Goal: Understand process/instructions

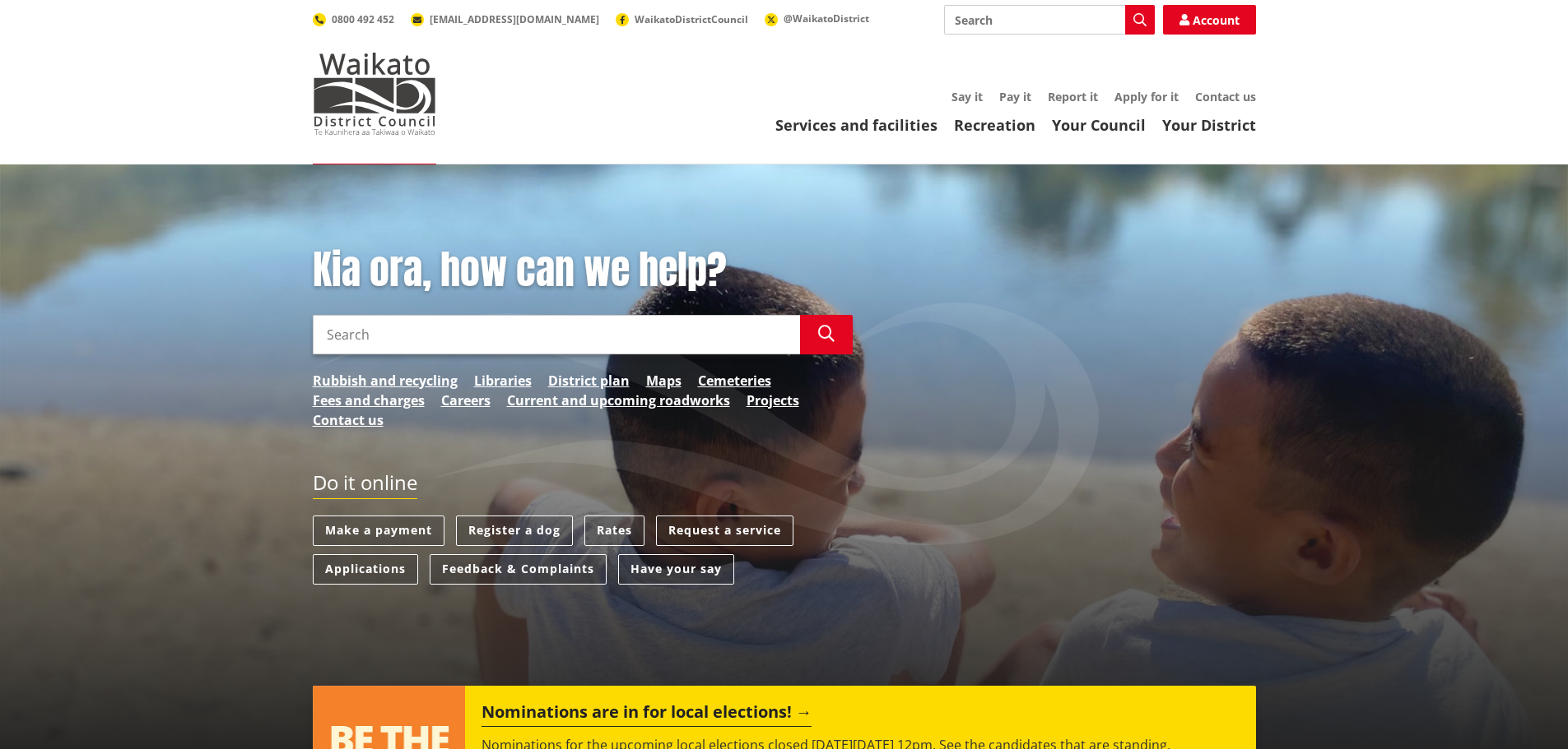
click at [991, 26] on input "Search" at bounding box center [1050, 20] width 210 height 30
type input "Consent uploads"
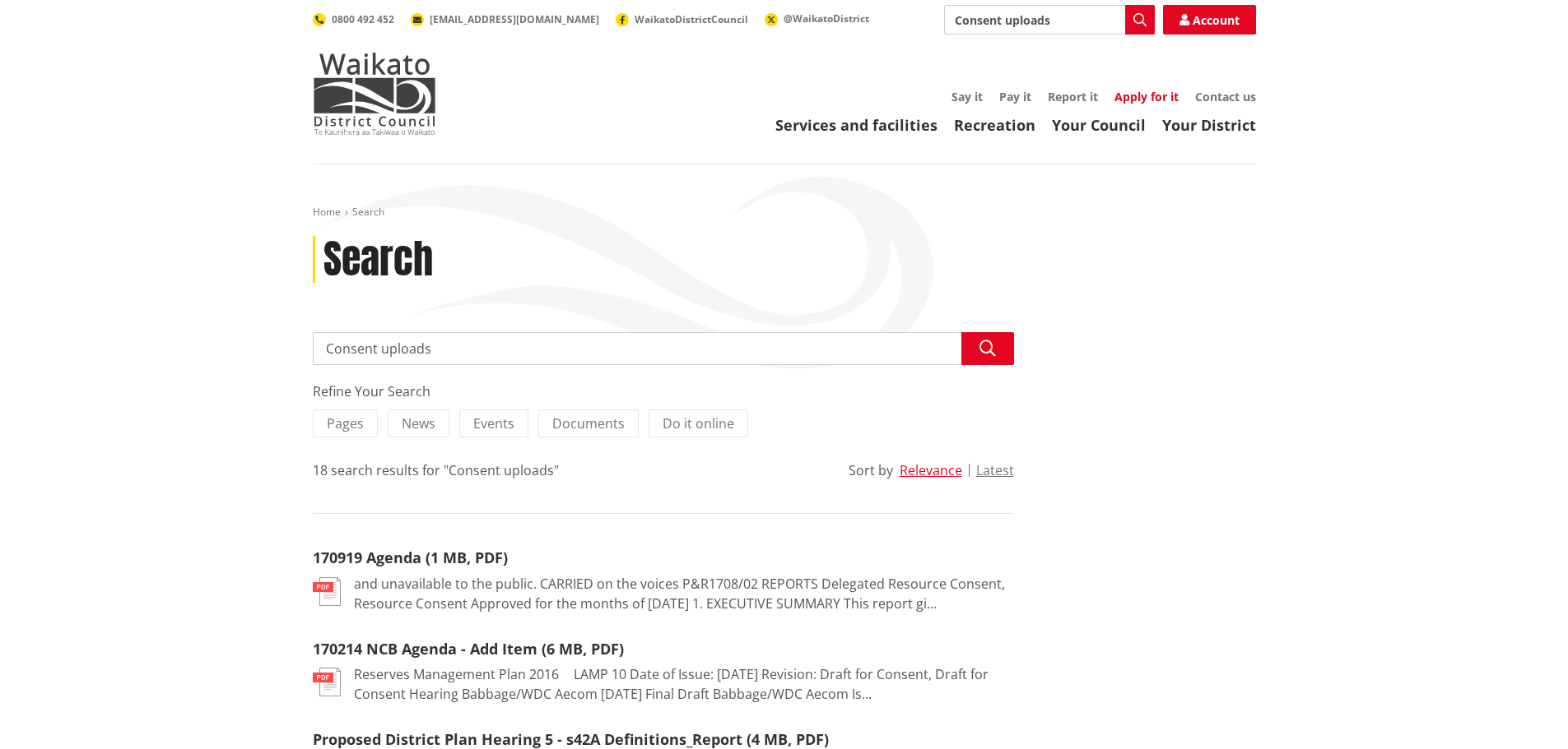
click at [1147, 92] on link "Apply for it" at bounding box center [1146, 97] width 64 height 15
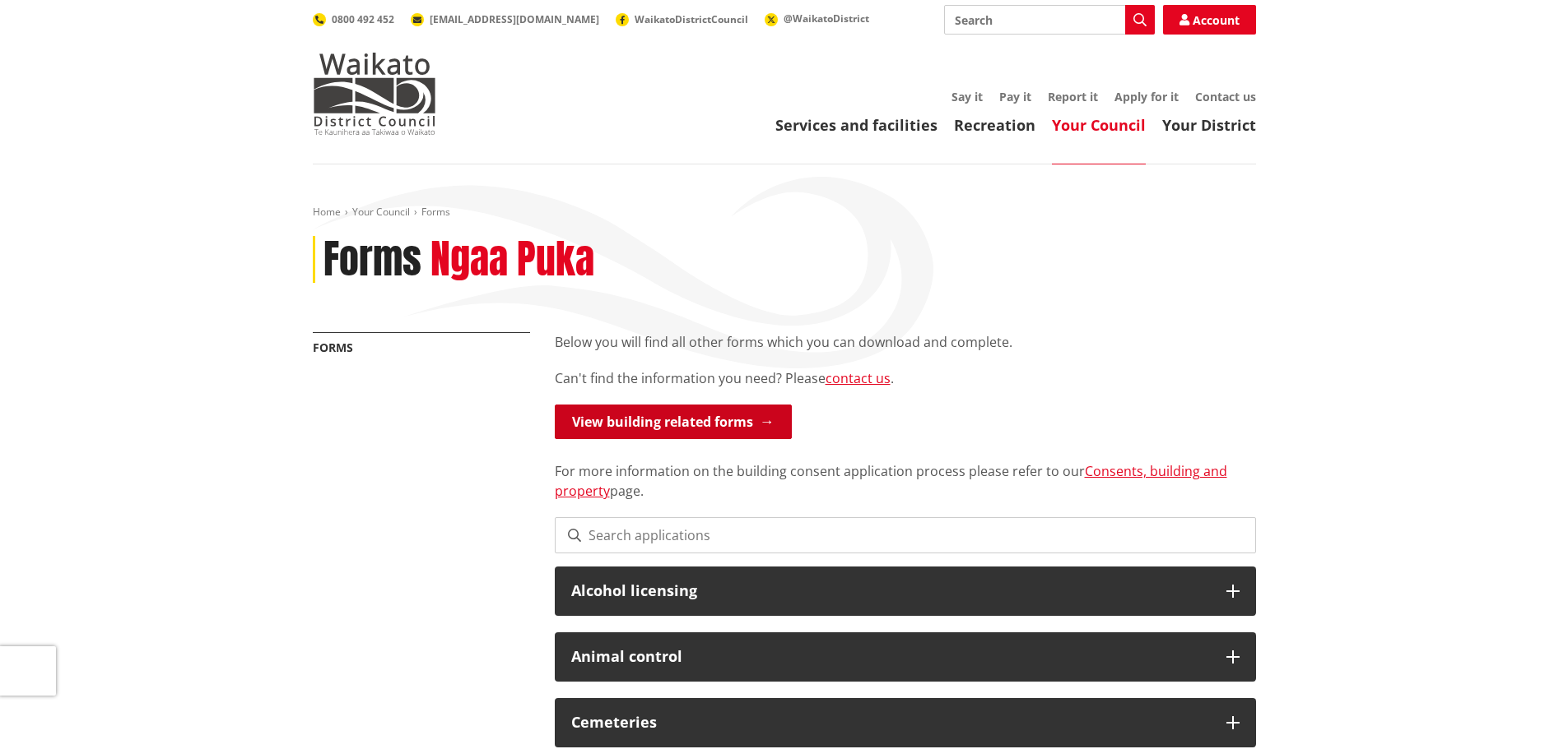
click at [677, 422] on link "View building related forms" at bounding box center [672, 422] width 237 height 34
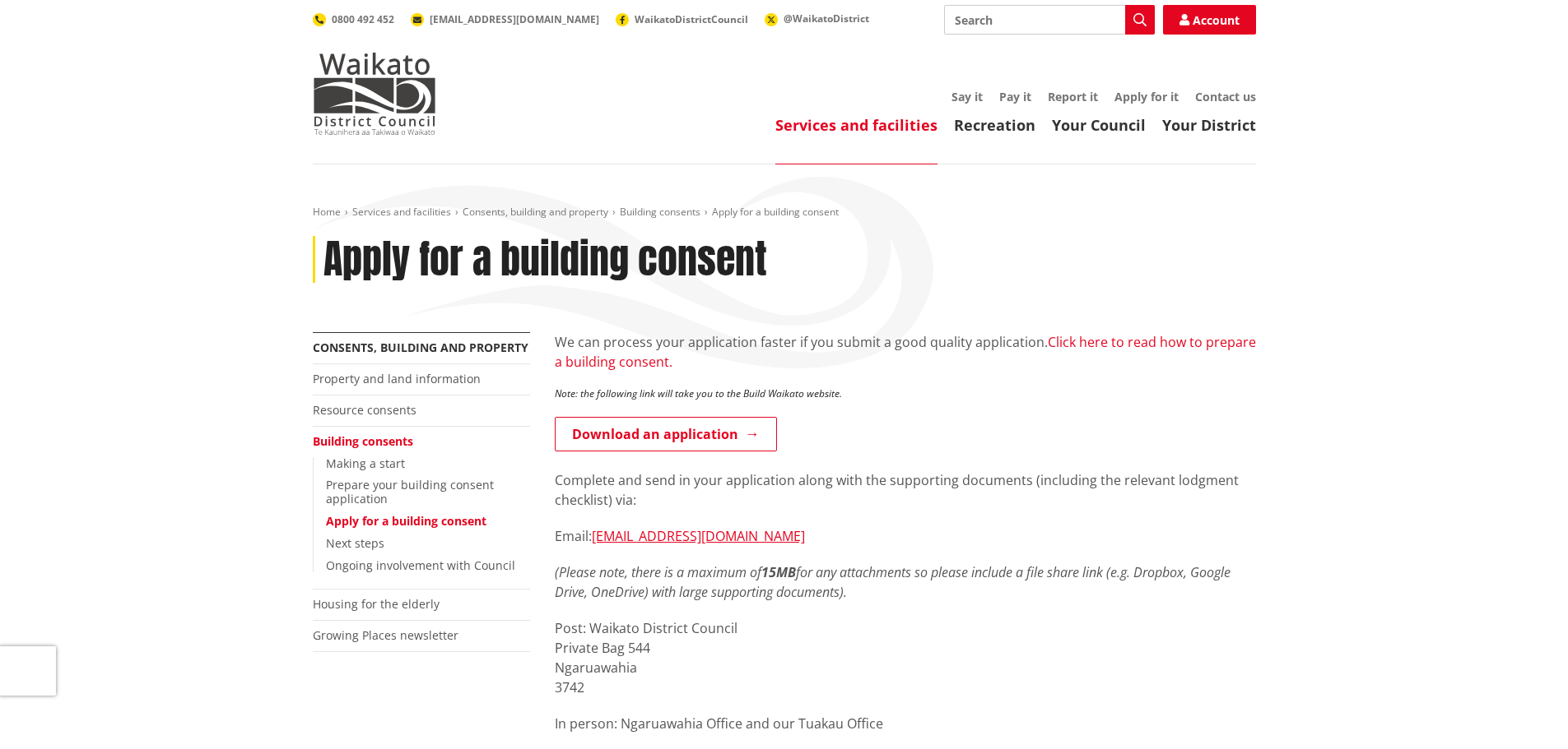
click at [602, 362] on link "Click here to read how to prepare a building consent." at bounding box center [905, 352] width 701 height 38
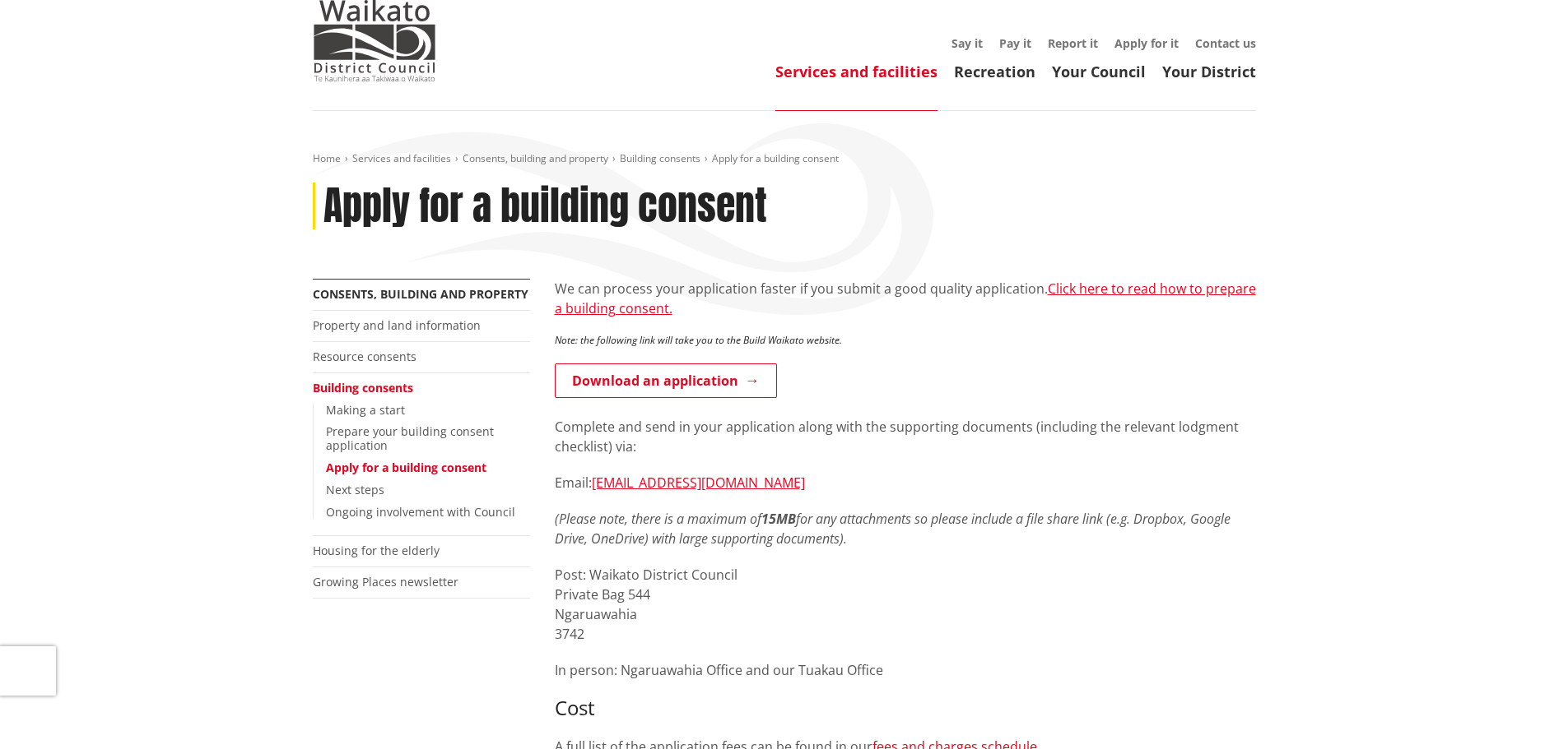
scroll to position [82, 0]
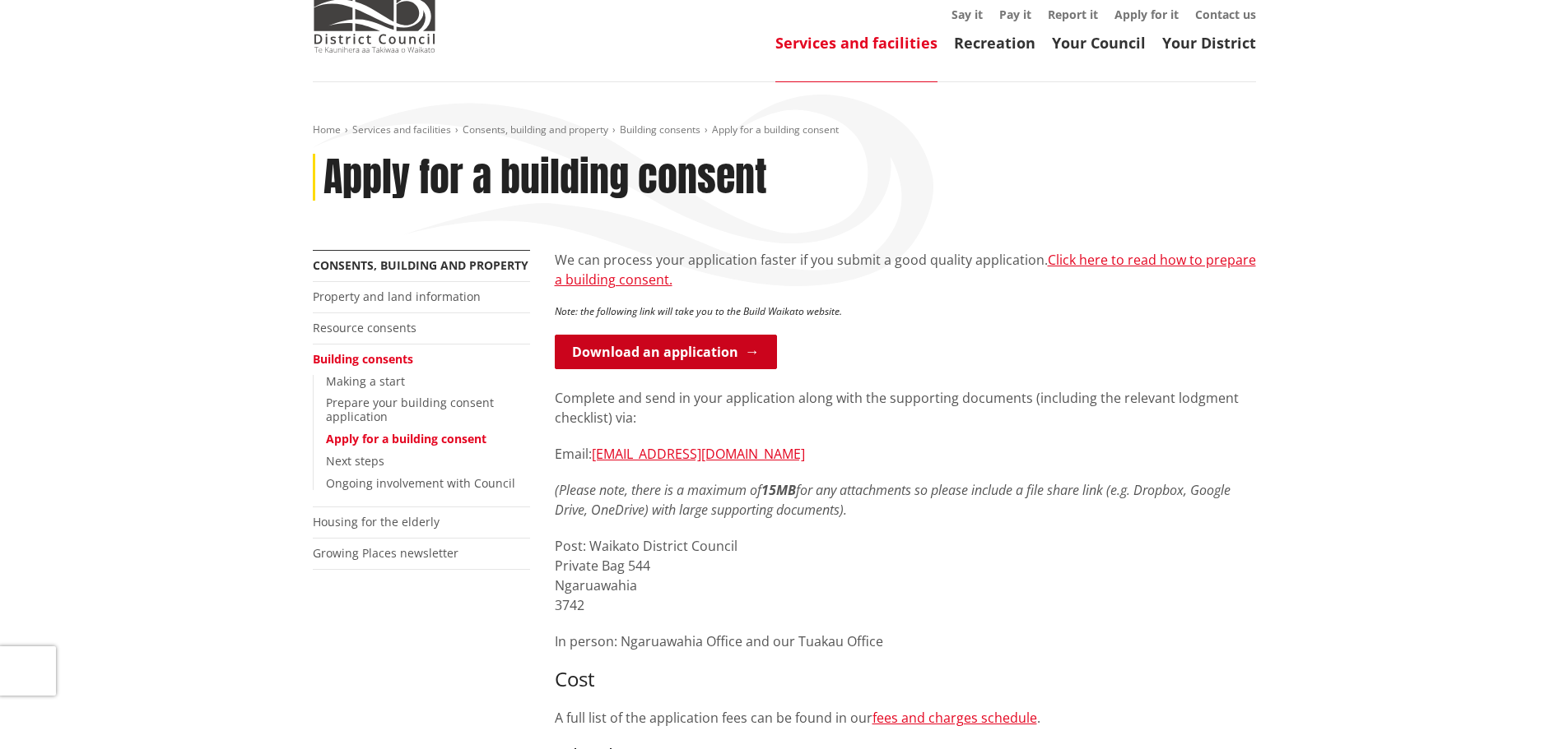
click at [660, 355] on link "Download an application" at bounding box center [666, 352] width 222 height 34
